Goal: Task Accomplishment & Management: Manage account settings

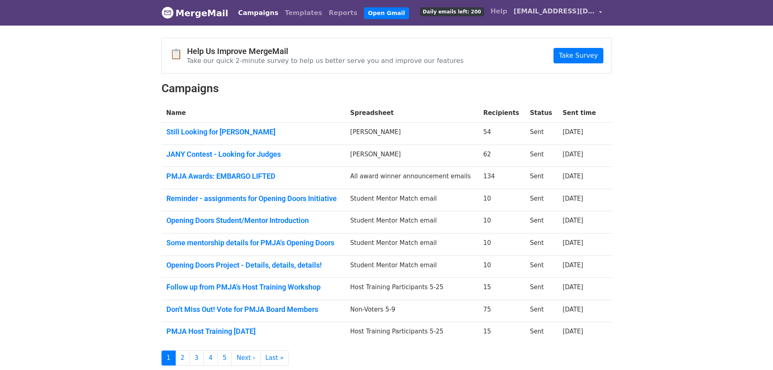
click at [555, 13] on span "[EMAIL_ADDRESS][DOMAIN_NAME]" at bounding box center [554, 11] width 81 height 10
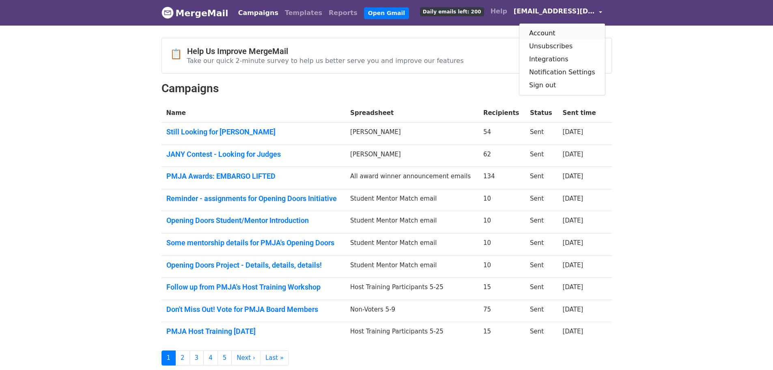
click at [553, 31] on link "Account" at bounding box center [562, 33] width 86 height 13
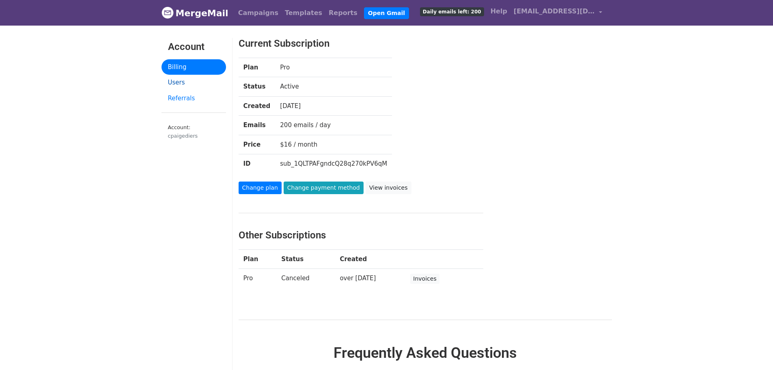
click at [172, 83] on link "Users" at bounding box center [193, 83] width 65 height 16
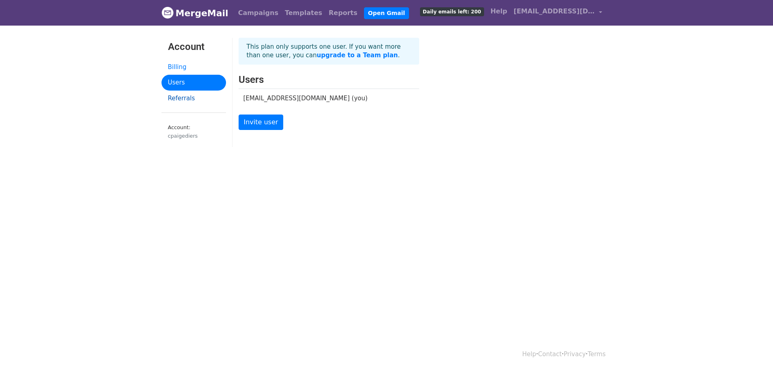
click at [181, 98] on link "Referrals" at bounding box center [193, 98] width 65 height 16
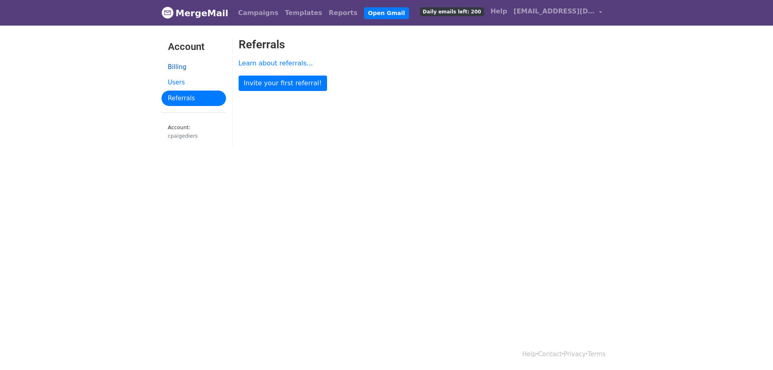
click at [174, 68] on link "Billing" at bounding box center [193, 67] width 65 height 16
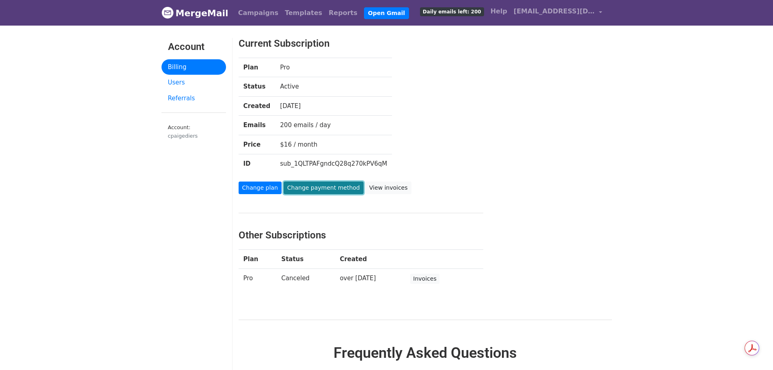
click at [312, 187] on link "Change payment method" at bounding box center [324, 187] width 80 height 13
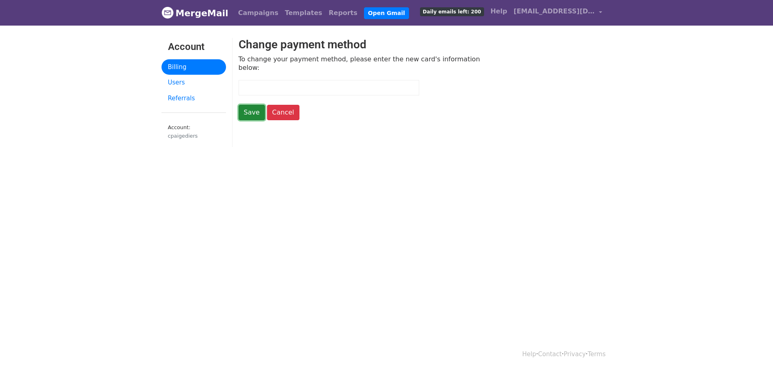
click at [248, 105] on input "Save" at bounding box center [252, 112] width 26 height 15
